Goal: Information Seeking & Learning: Stay updated

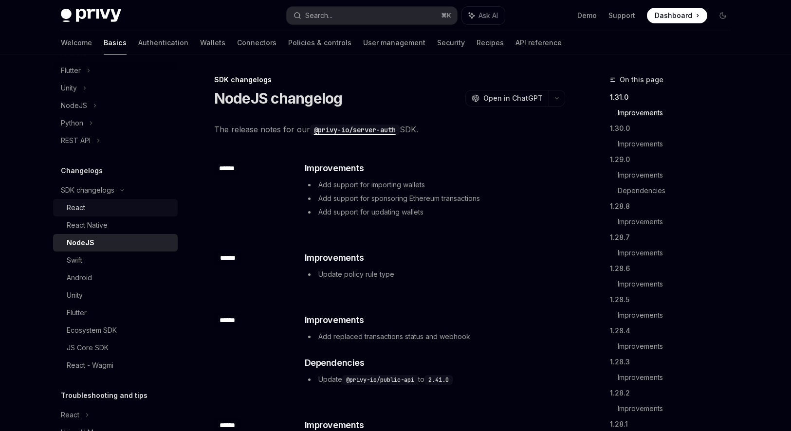
click at [90, 211] on div "React" at bounding box center [119, 208] width 105 height 12
click at [104, 205] on div "React" at bounding box center [119, 208] width 105 height 12
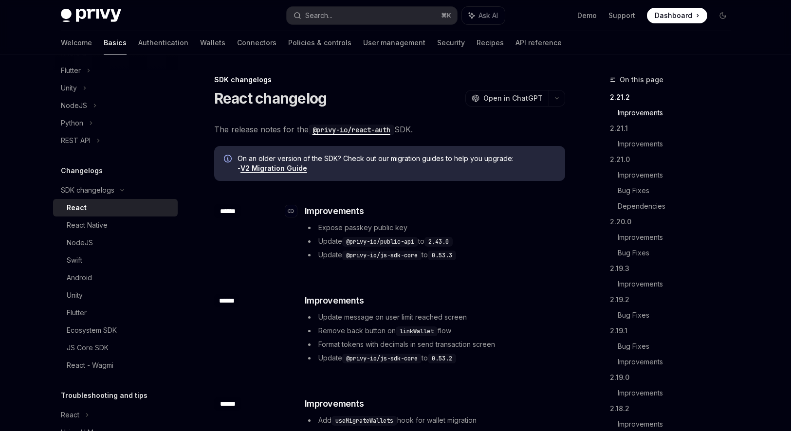
scroll to position [13, 0]
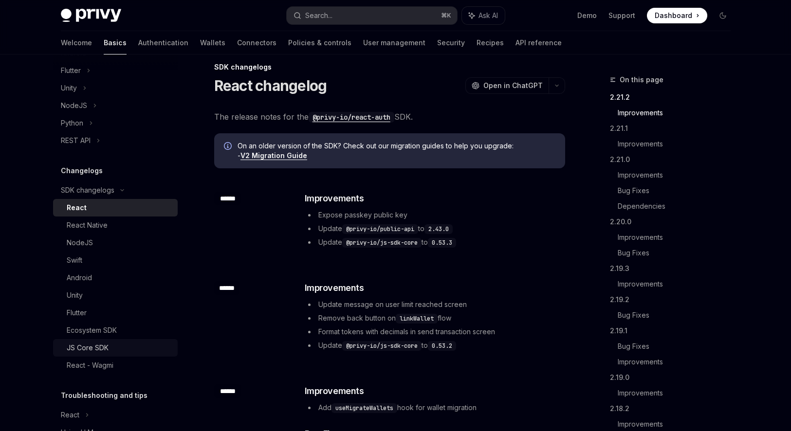
click at [111, 346] on div "JS Core SDK" at bounding box center [119, 348] width 105 height 12
type textarea "*"
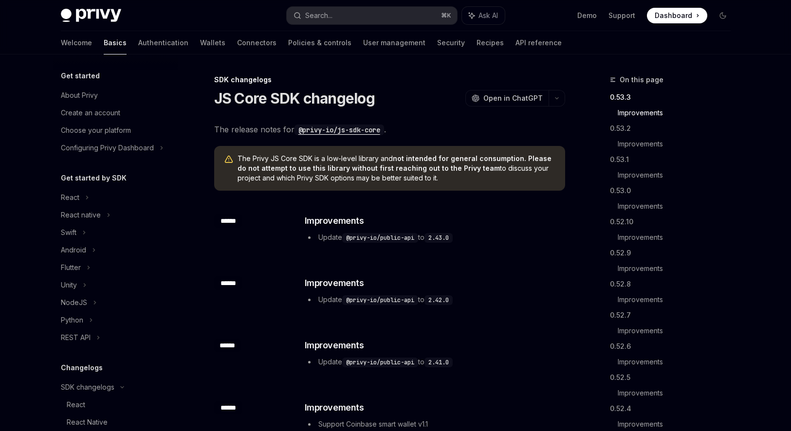
scroll to position [244, 0]
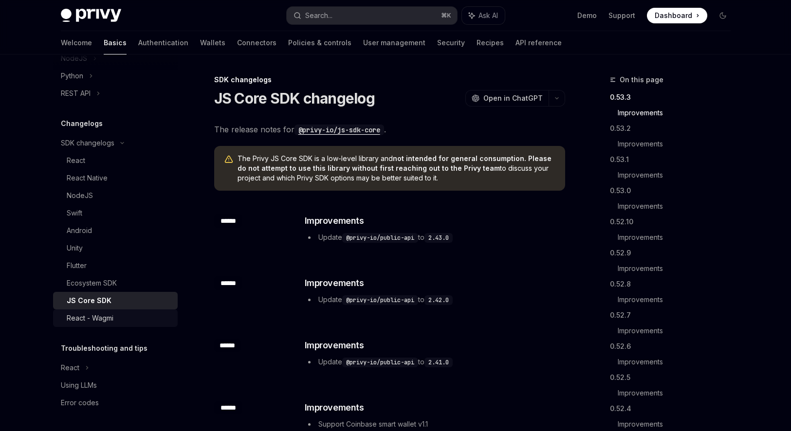
click at [106, 322] on div "React - Wagmi" at bounding box center [90, 318] width 47 height 12
type textarea "*"
